Goal: Information Seeking & Learning: Learn about a topic

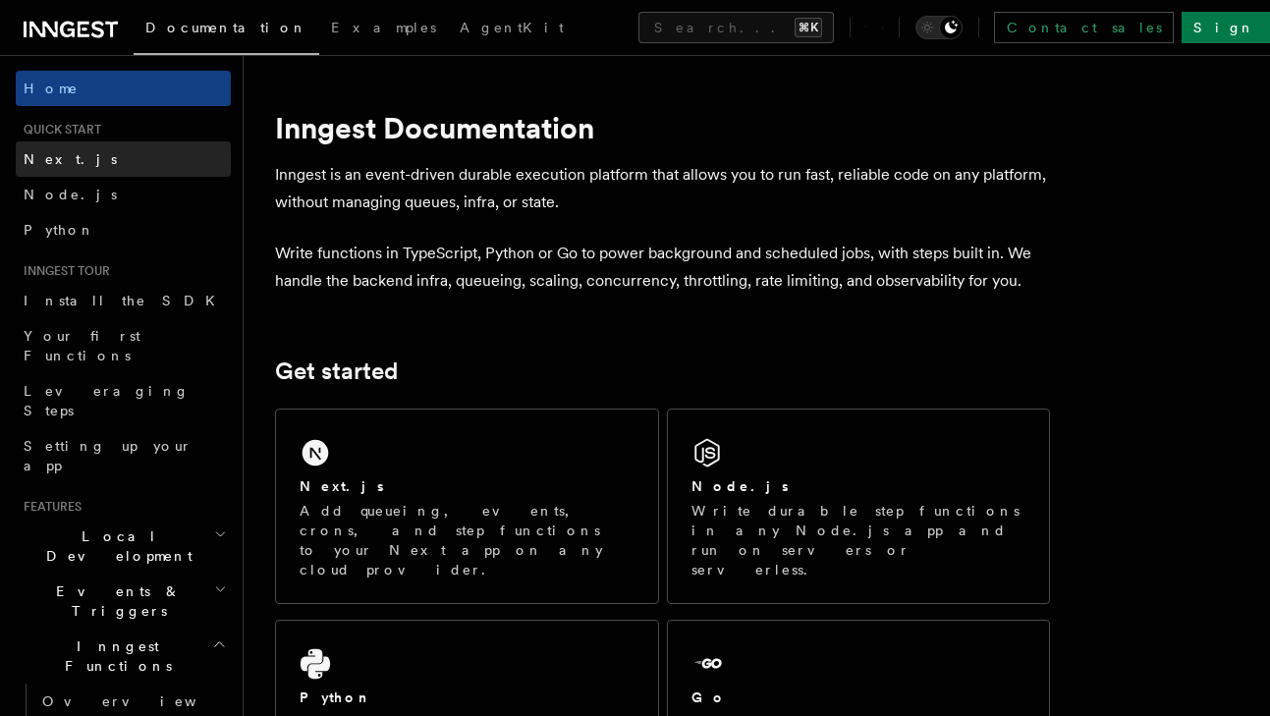
click at [124, 153] on link "Next.js" at bounding box center [123, 158] width 215 height 35
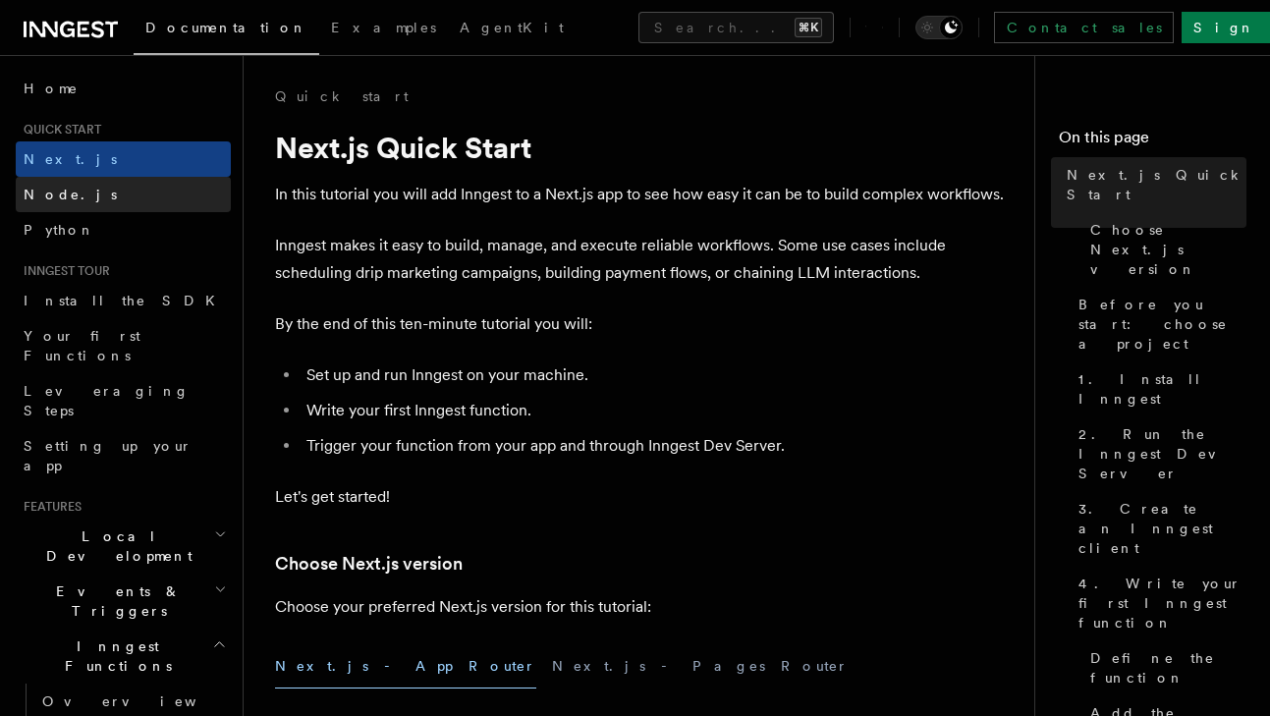
click at [157, 188] on link "Node.js" at bounding box center [123, 194] width 215 height 35
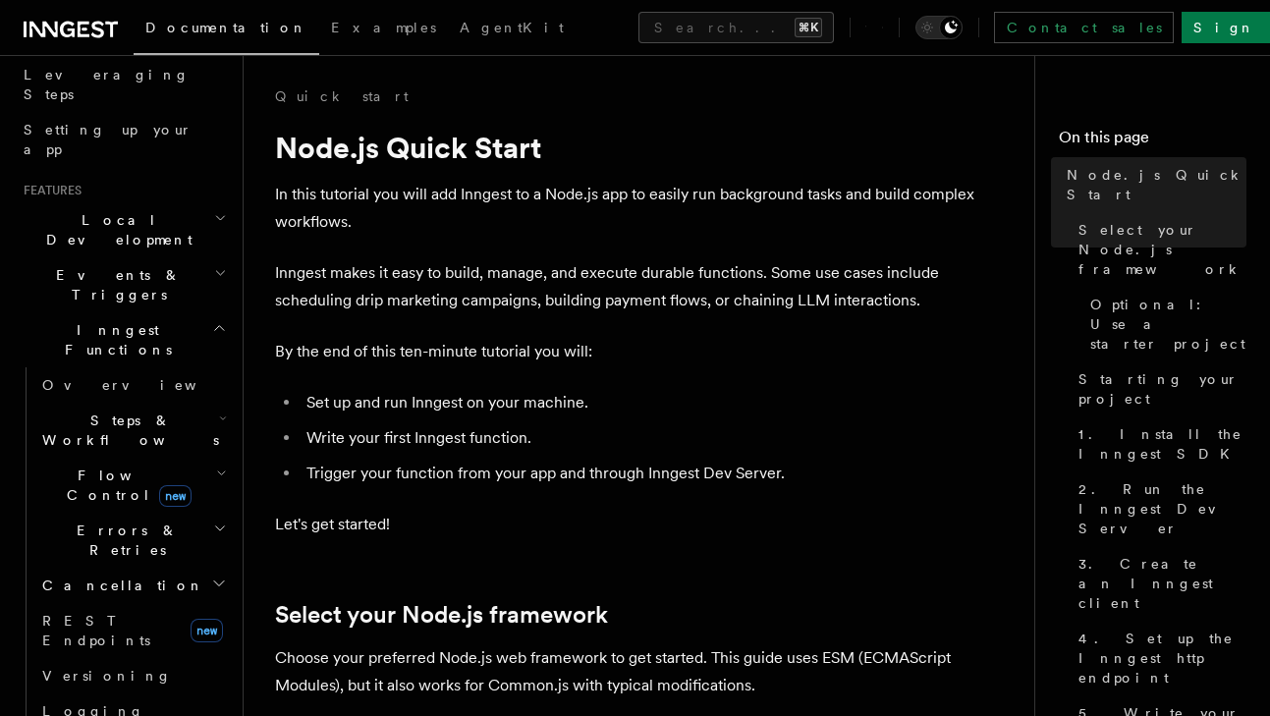
scroll to position [346, 0]
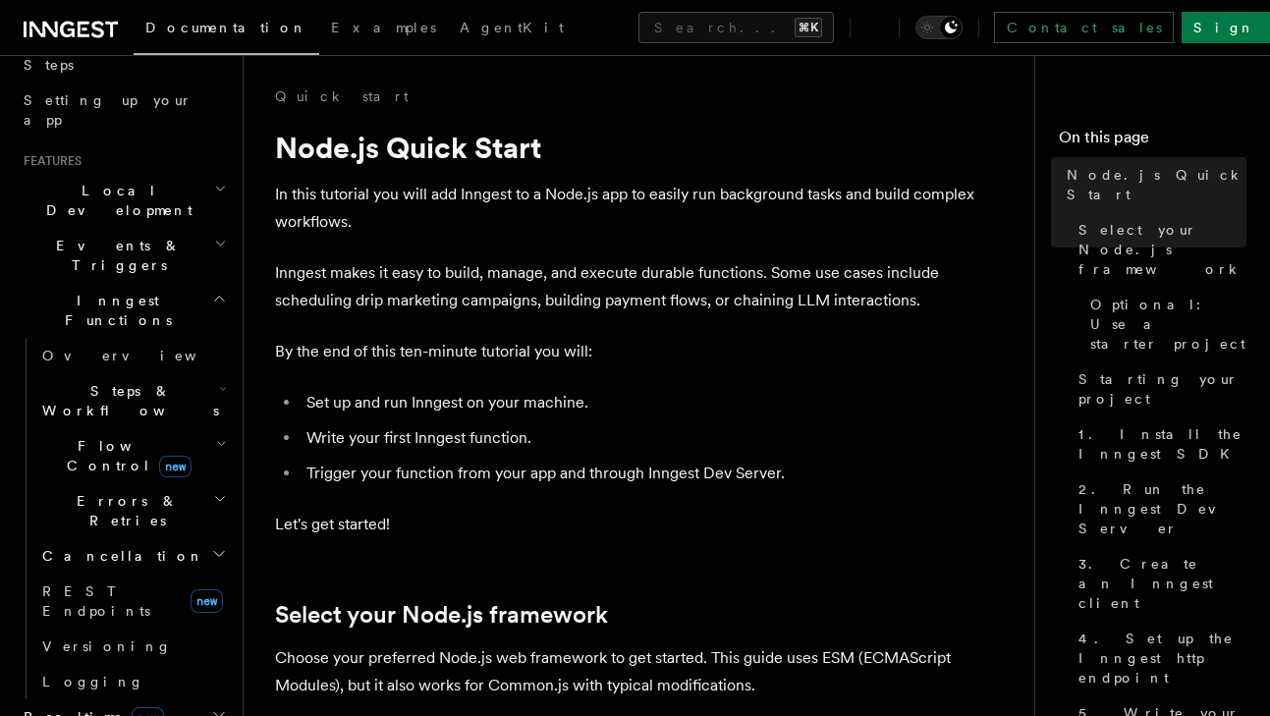
click at [135, 538] on h2 "Cancellation" at bounding box center [132, 555] width 196 height 35
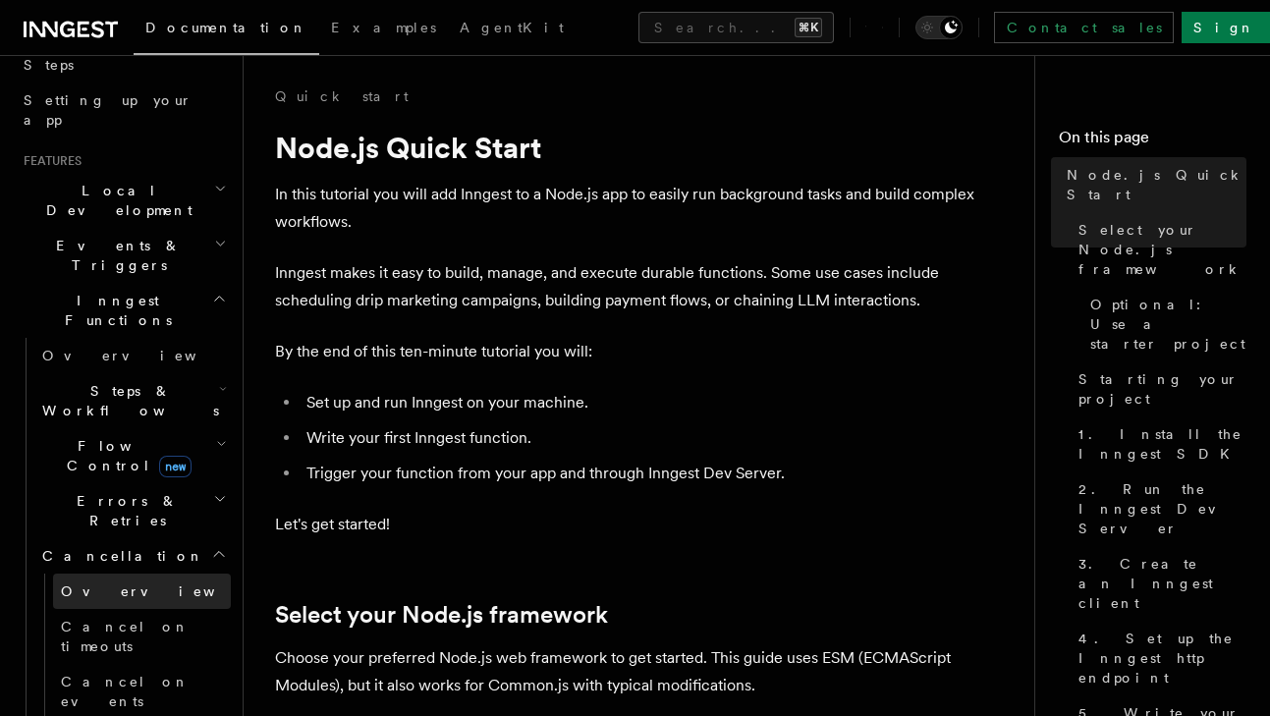
click at [126, 574] on link "Overview" at bounding box center [142, 591] width 178 height 35
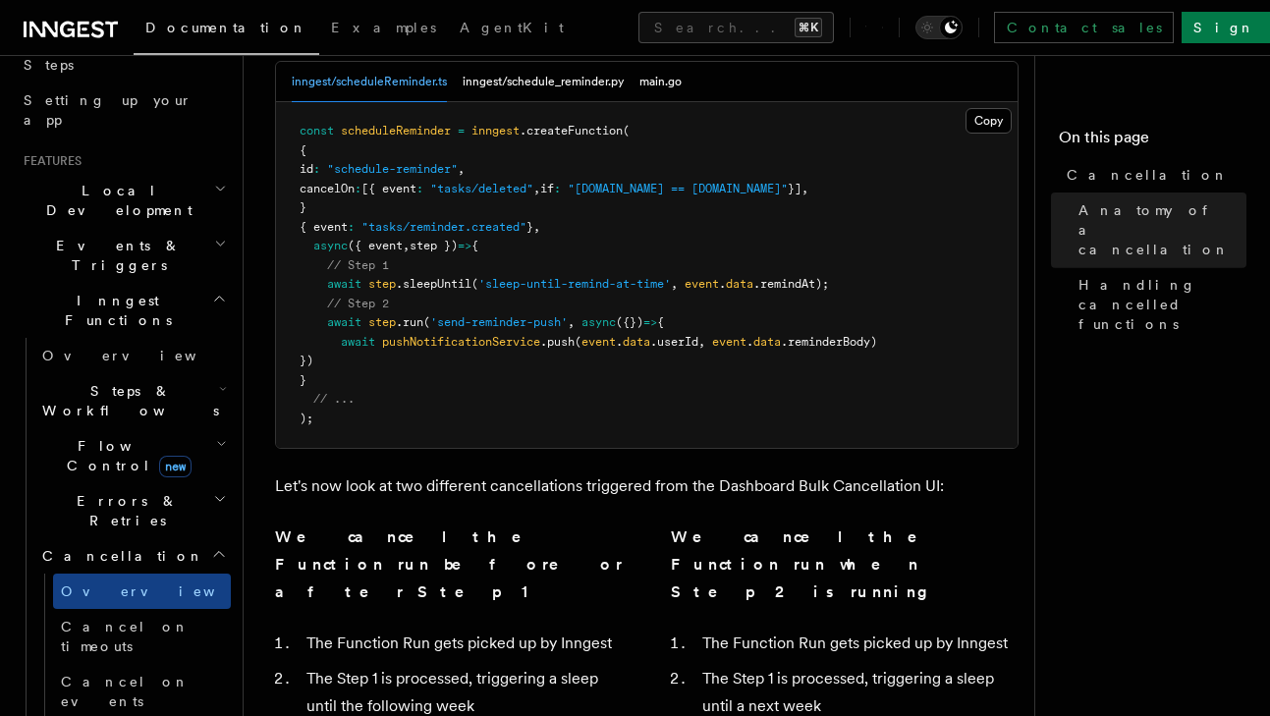
scroll to position [1070, 0]
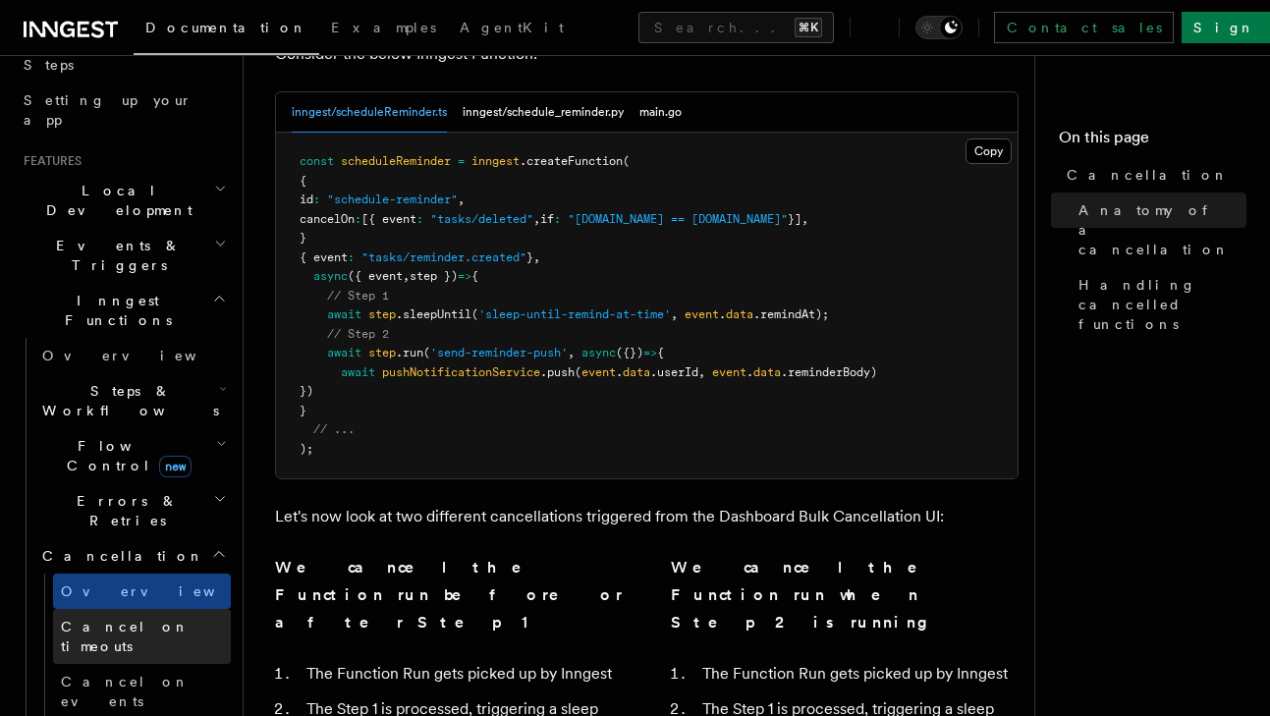
click at [194, 609] on link "Cancel on timeouts" at bounding box center [142, 636] width 178 height 55
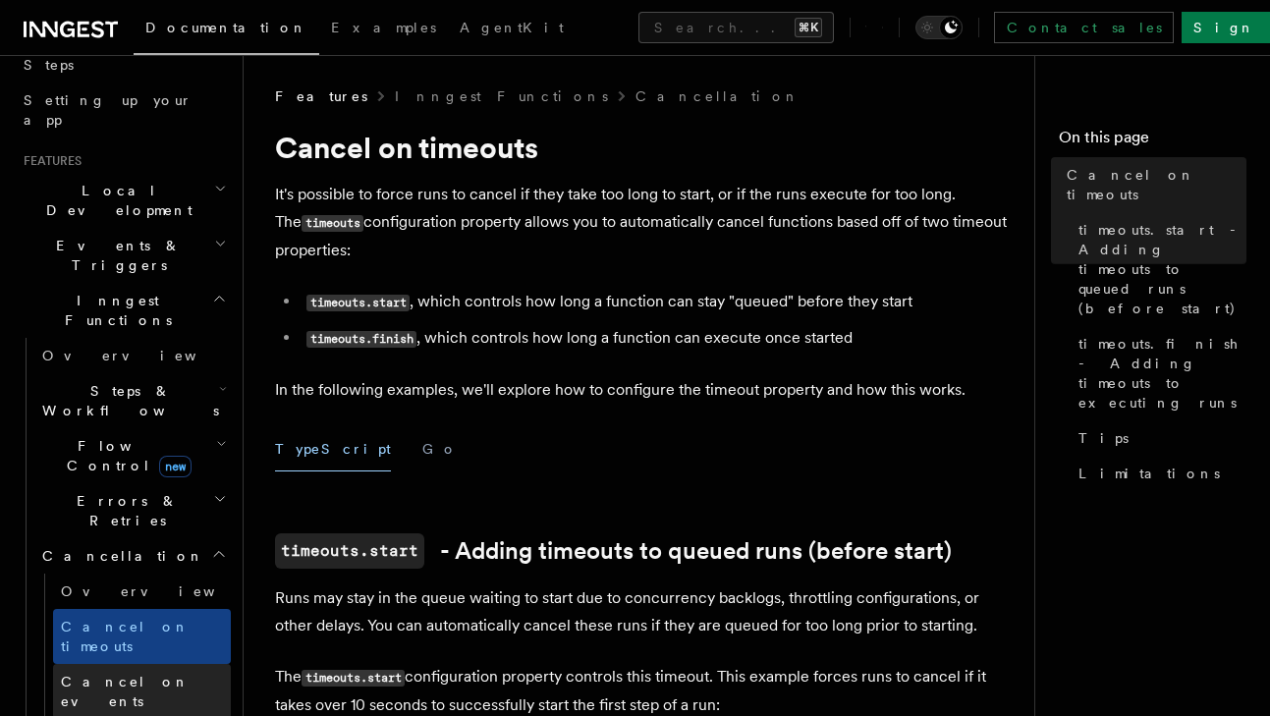
click at [177, 664] on link "Cancel on events" at bounding box center [142, 691] width 178 height 55
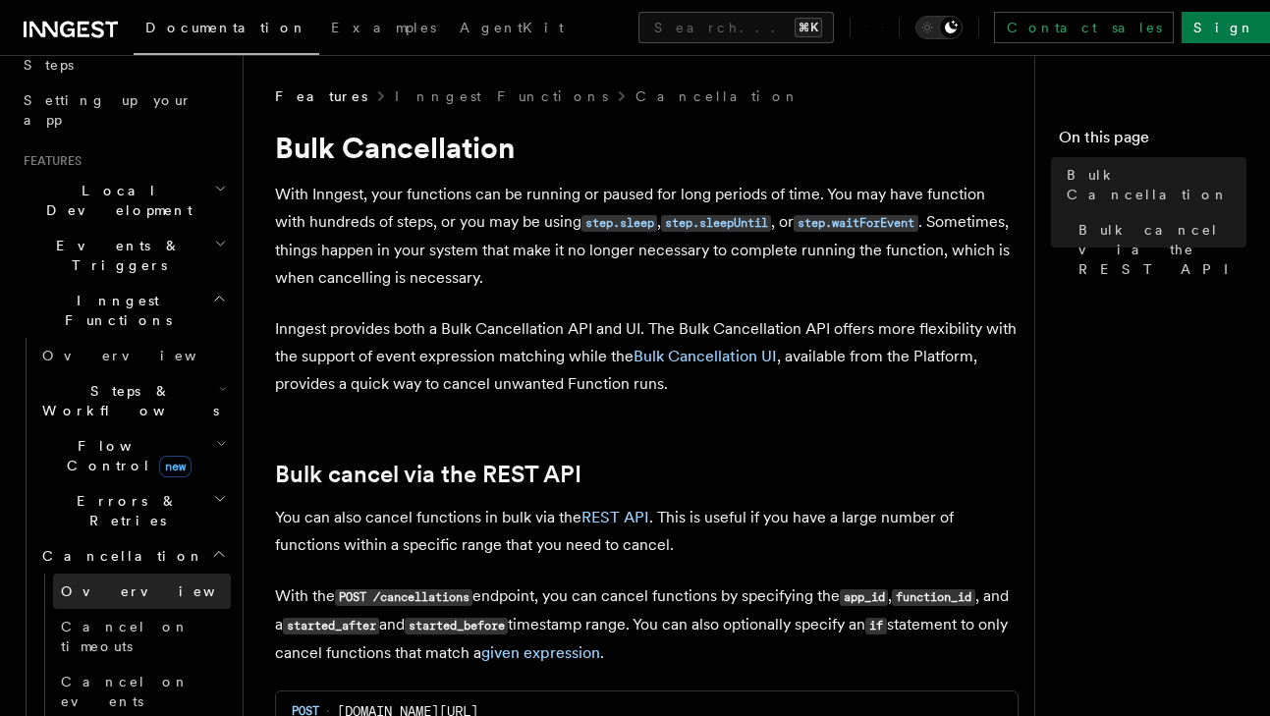
click at [148, 574] on link "Overview" at bounding box center [142, 591] width 178 height 35
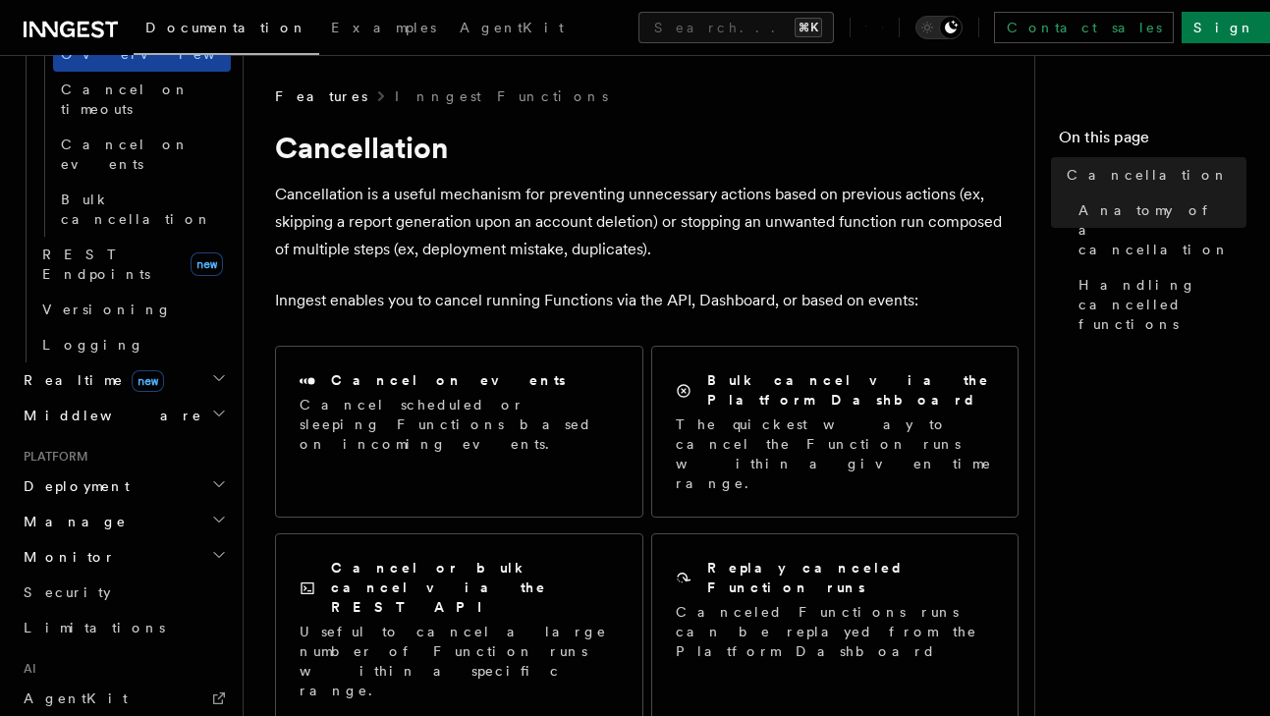
scroll to position [891, 0]
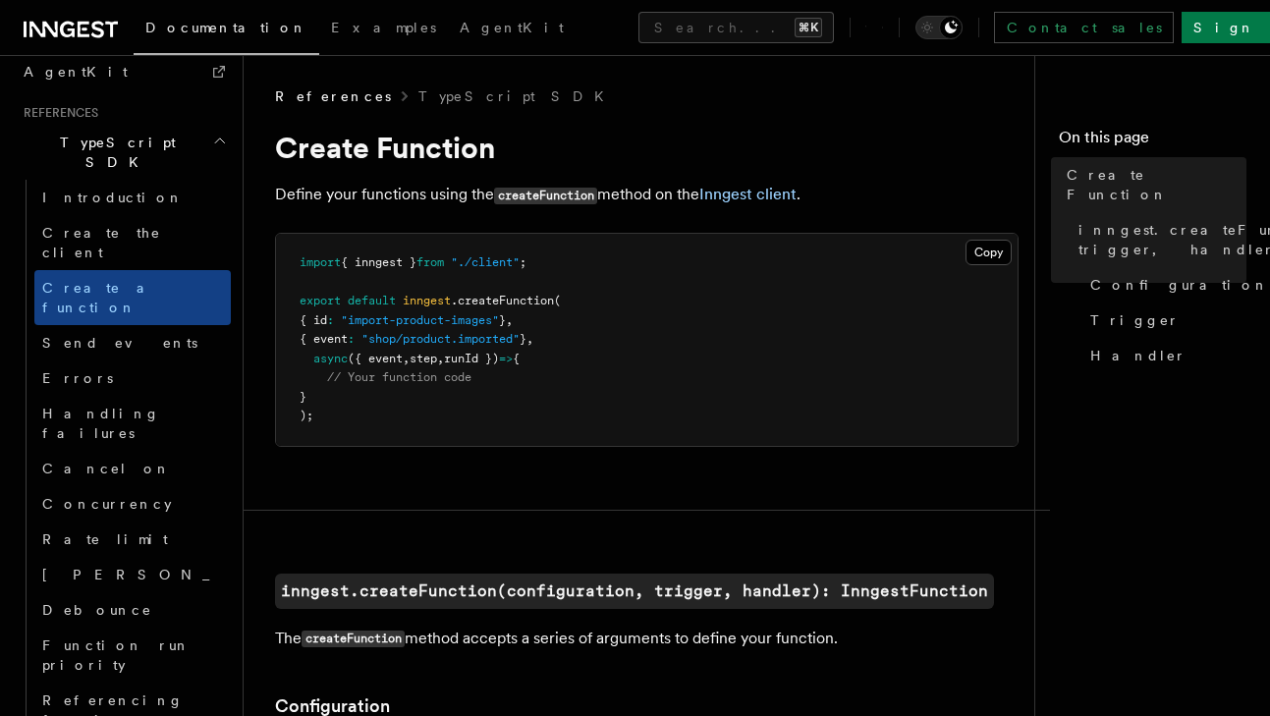
scroll to position [1312, 0]
click at [68, 19] on icon at bounding box center [71, 30] width 94 height 24
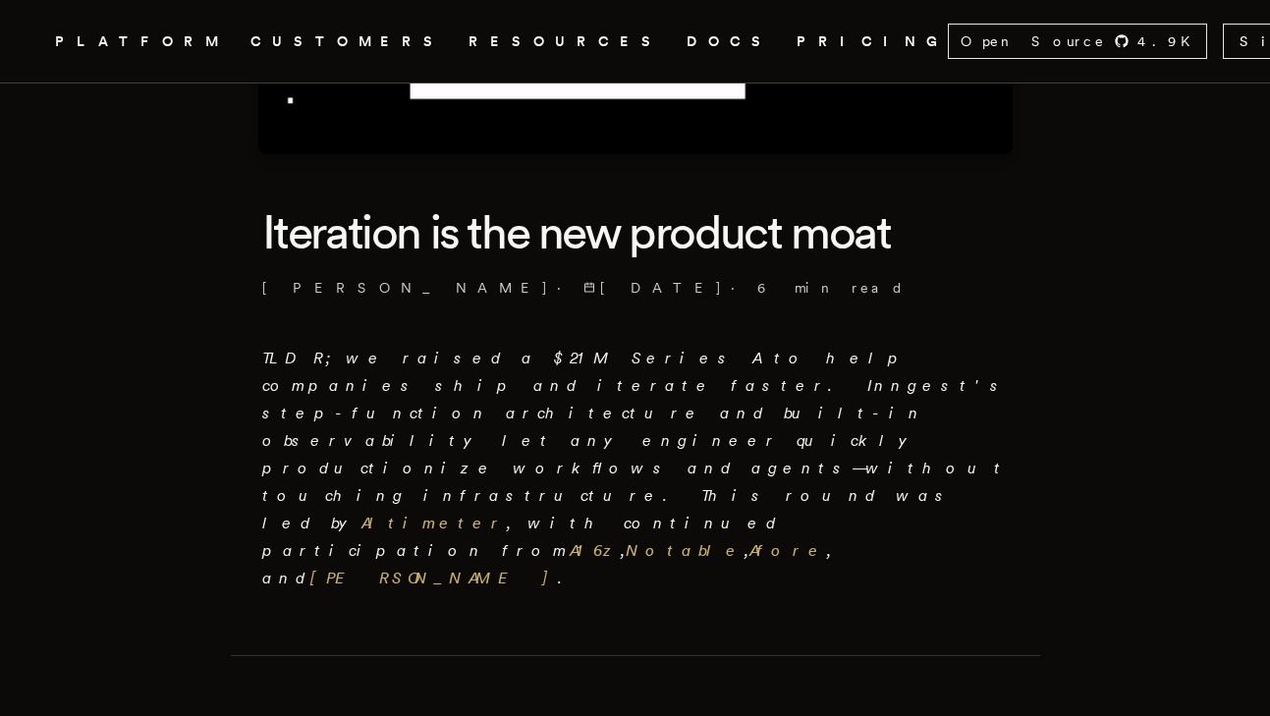
scroll to position [441, 0]
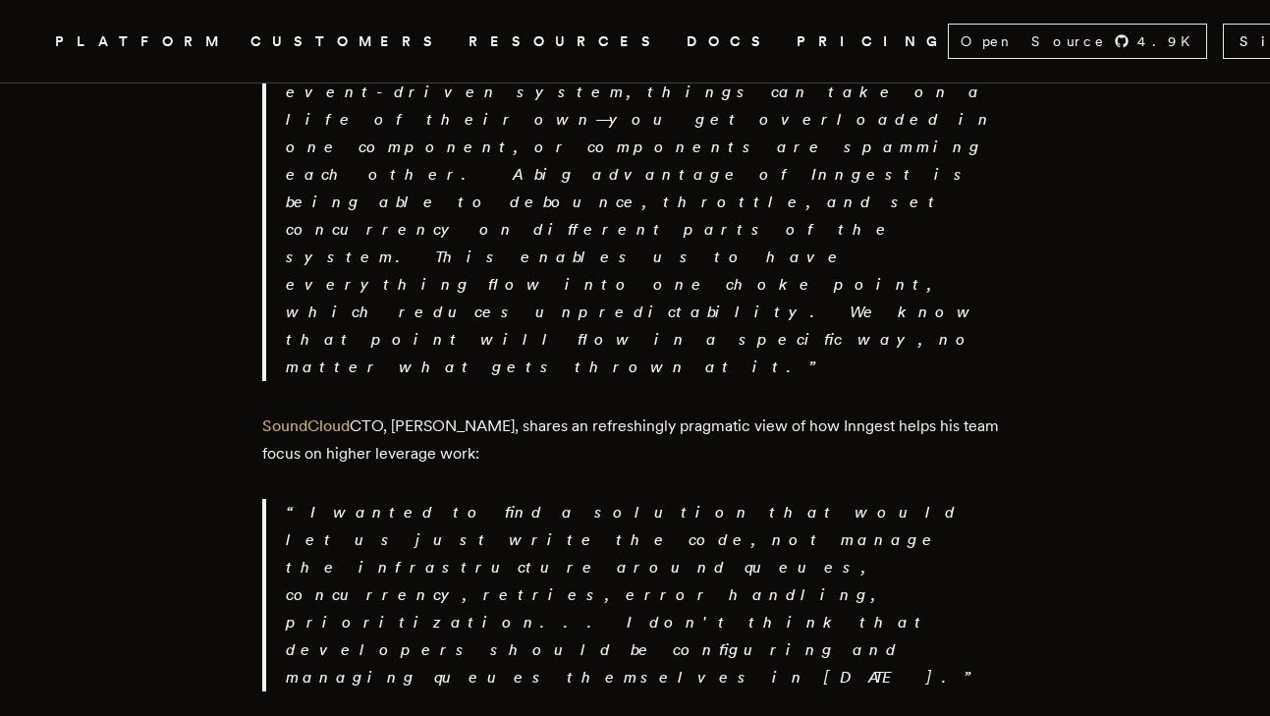
scroll to position [3602, 0]
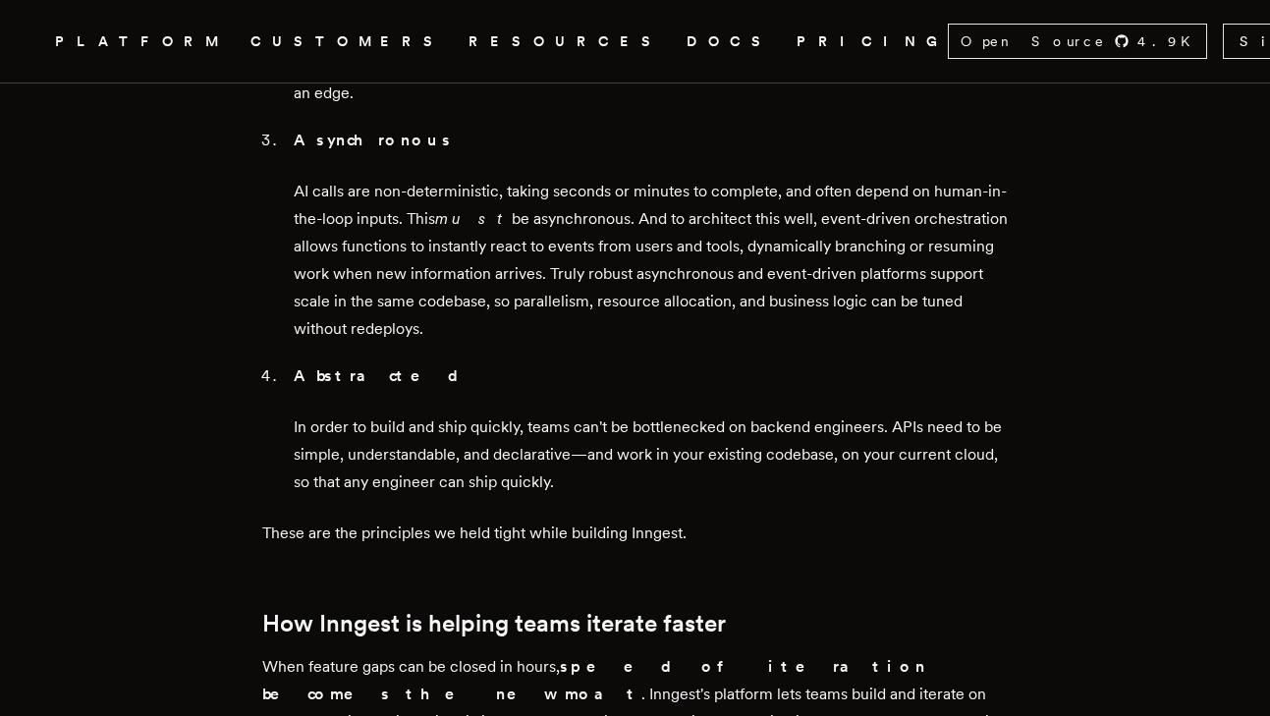
scroll to position [2135, 0]
